Goal: Find specific page/section: Find specific page/section

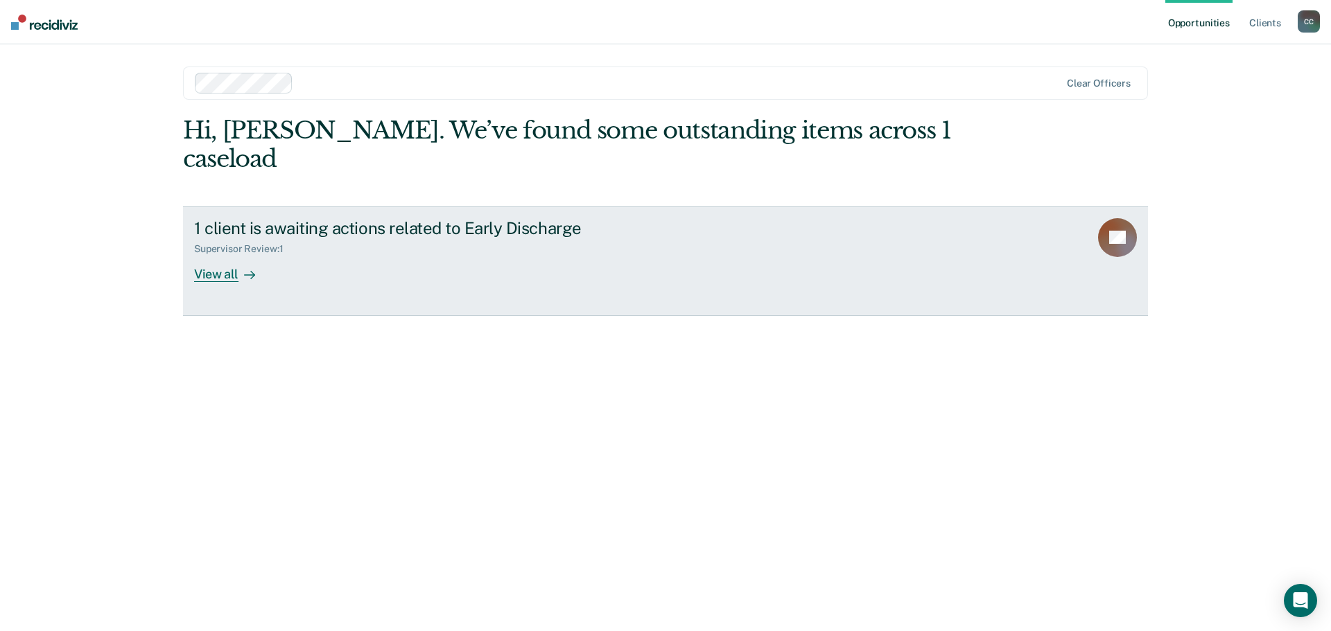
click at [234, 255] on div "View all" at bounding box center [233, 268] width 78 height 27
